Goal: Obtain resource: Obtain resource

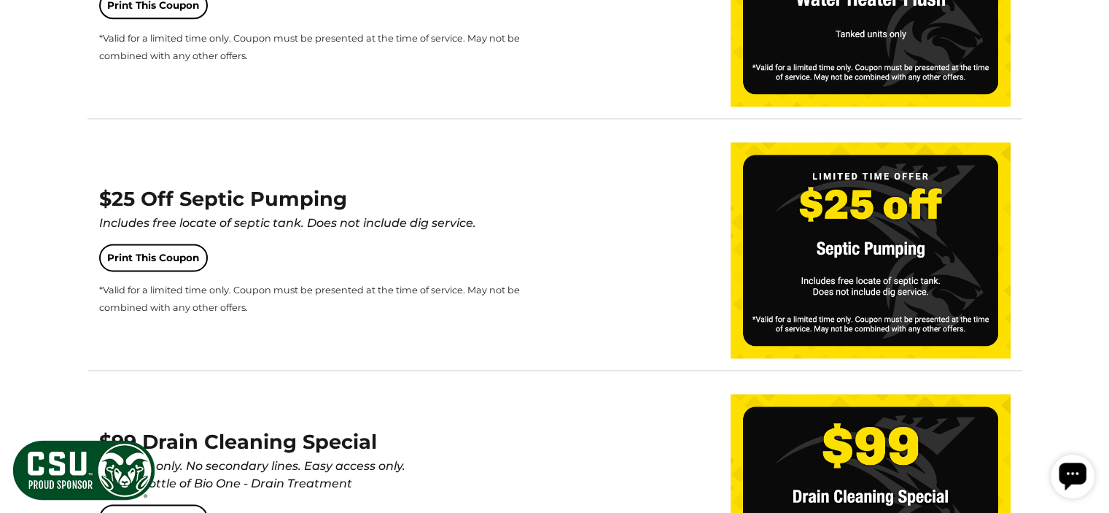
scroll to position [1855, 0]
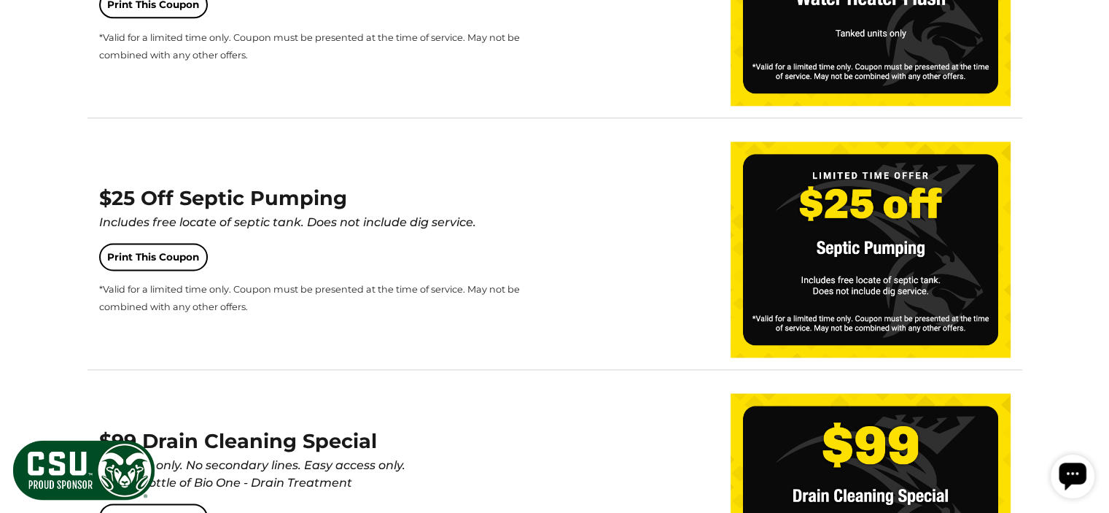
click at [505, 217] on div "Includes free locate of septic tank. Does not include dig service." at bounding box center [313, 223] width 429 height 18
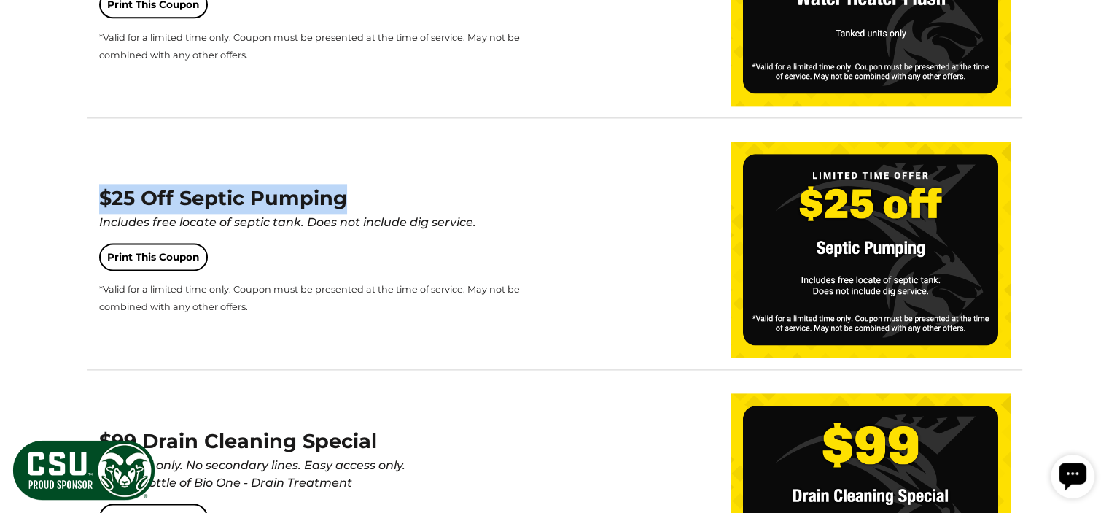
drag, startPoint x: 365, startPoint y: 195, endPoint x: 43, endPoint y: 201, distance: 321.7
click at [43, 201] on body "Lion is a proud sponsor of [US_STATE] State® Rams™ Football Learn More The Seas…" at bounding box center [554, 241] width 1109 height 4193
copy span "$25 Off Septic Pumping"
